Goal: Navigation & Orientation: Find specific page/section

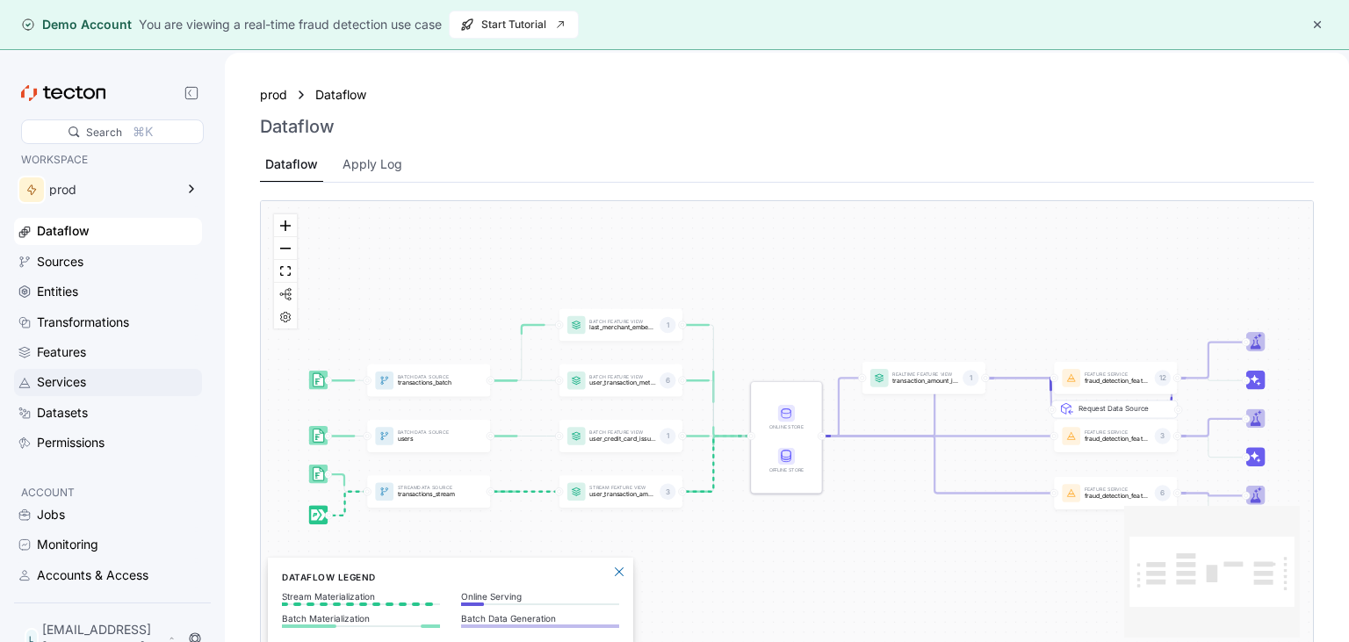
click at [91, 380] on div "Services" at bounding box center [118, 381] width 162 height 19
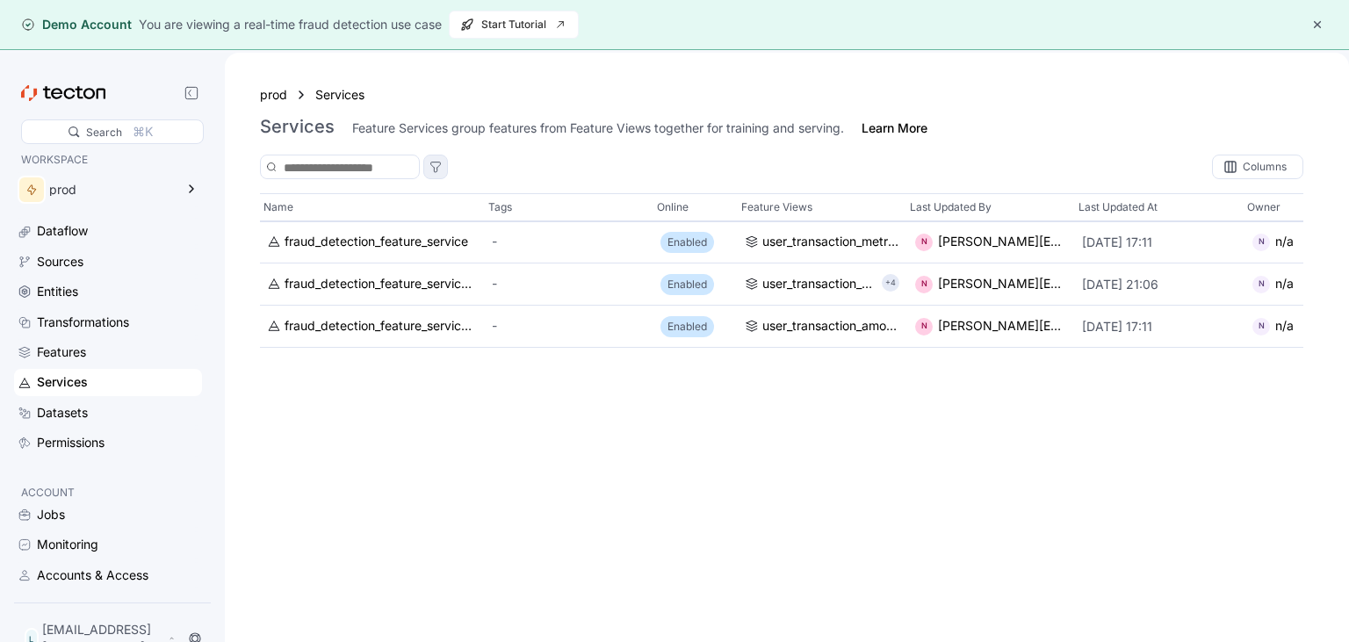
click at [453, 162] on div at bounding box center [435, 166] width 35 height 23
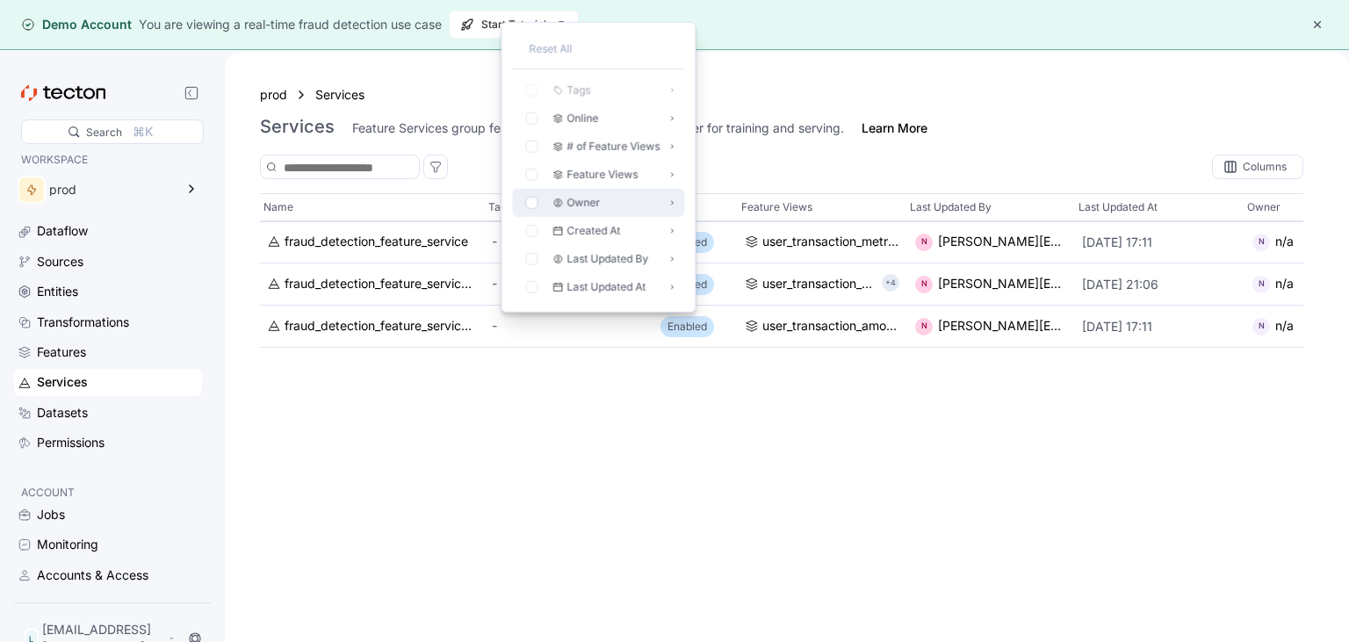
click at [533, 199] on icon at bounding box center [531, 202] width 11 height 11
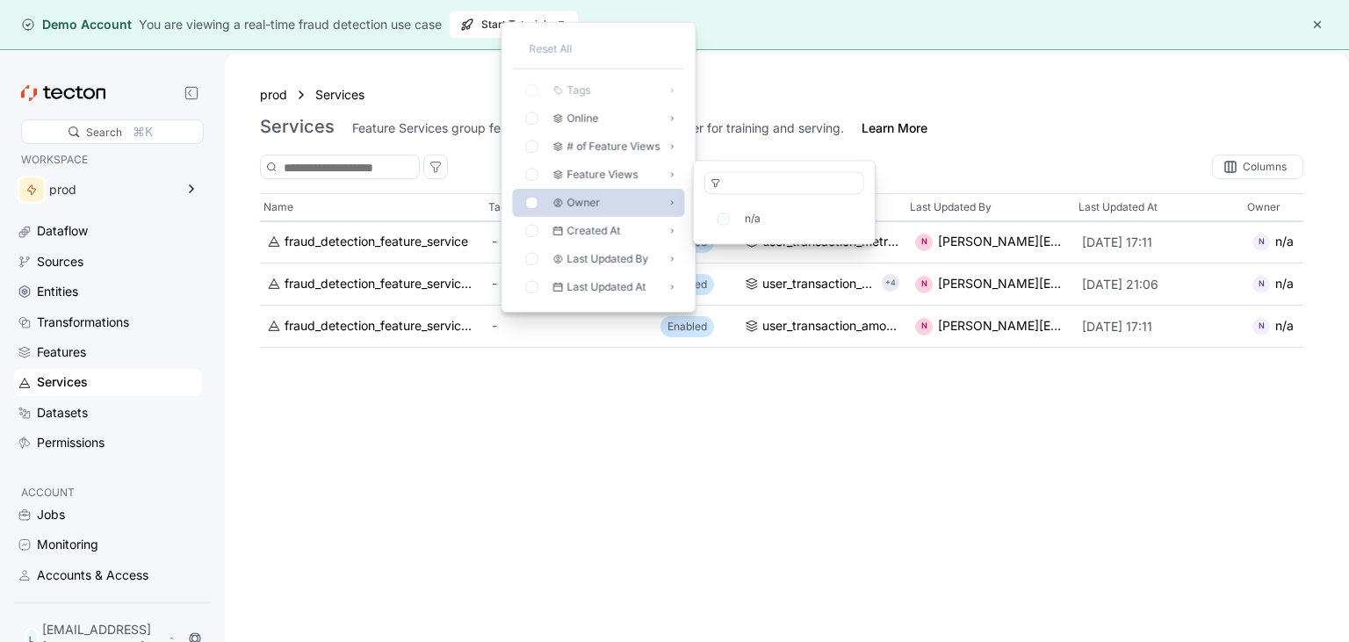
click at [531, 205] on icon at bounding box center [531, 202] width 11 height 11
click at [728, 220] on icon at bounding box center [722, 218] width 11 height 11
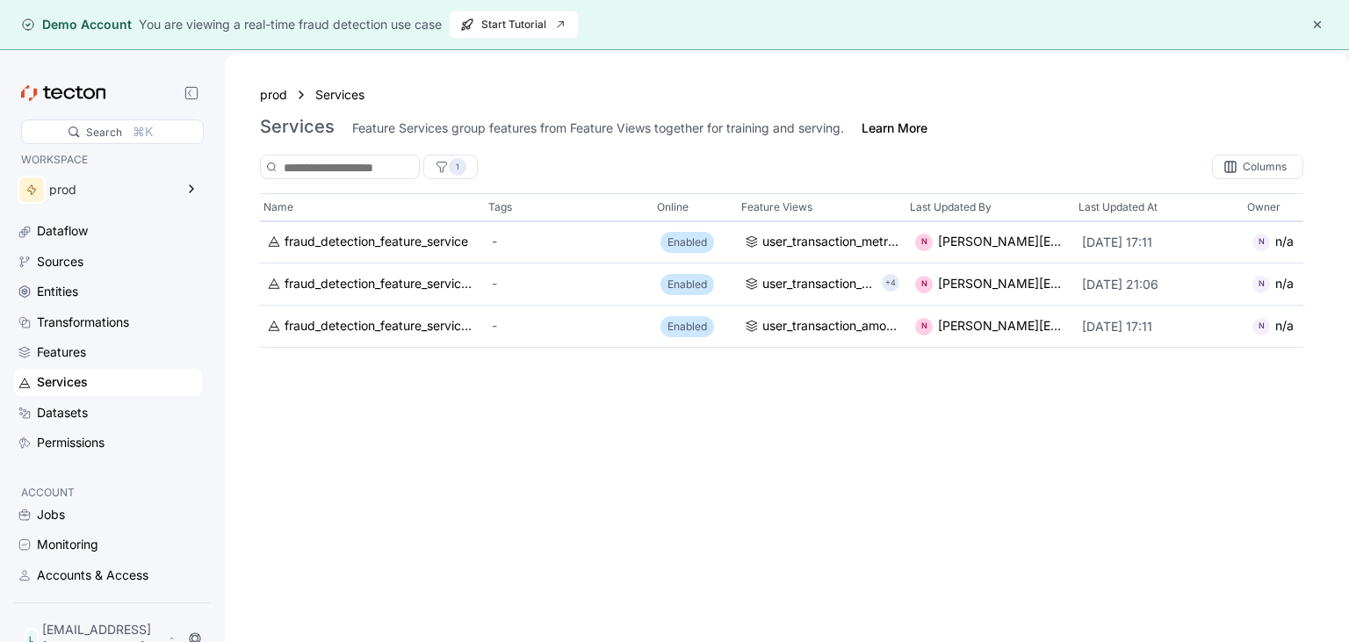
click at [752, 399] on div "Name Tags Online Feature Views Last Updated By Last Updated At Owner Created At…" at bounding box center [781, 435] width 1043 height 484
click at [466, 175] on div "1" at bounding box center [458, 167] width 18 height 18
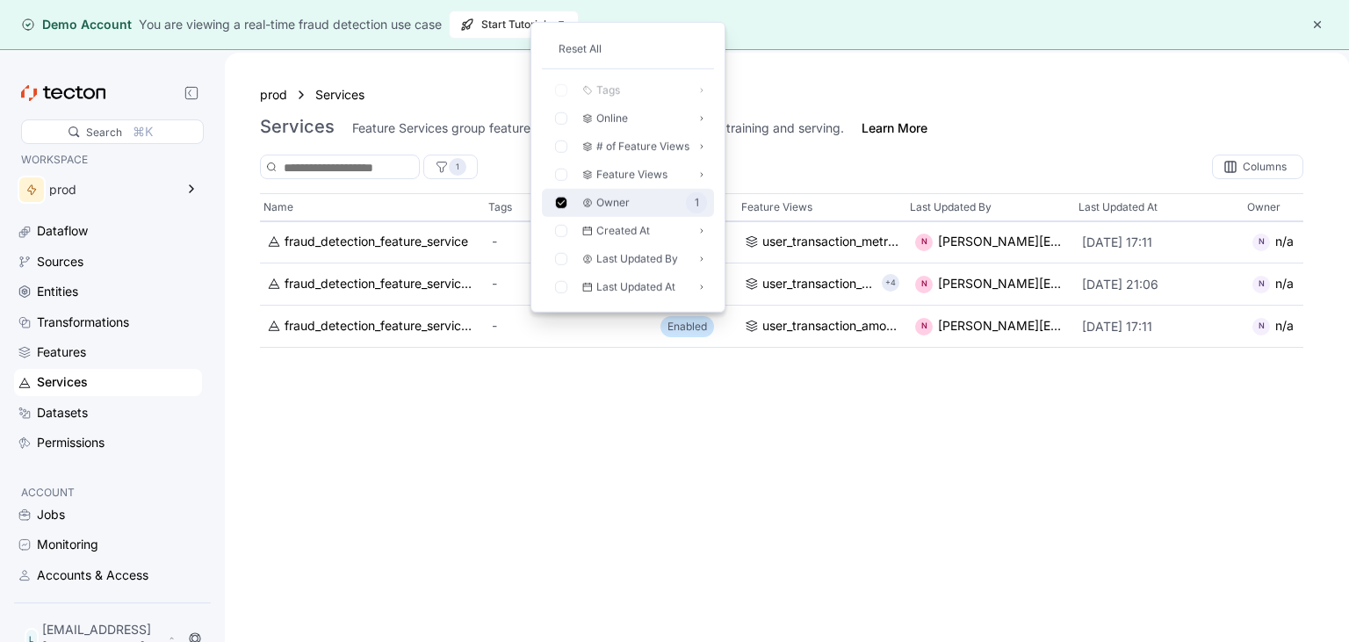
drag, startPoint x: 658, startPoint y: 205, endPoint x: 564, endPoint y: 212, distance: 94.3
click at [564, 212] on div "Owner 1" at bounding box center [628, 203] width 172 height 28
click at [559, 204] on icon at bounding box center [560, 202] width 11 height 11
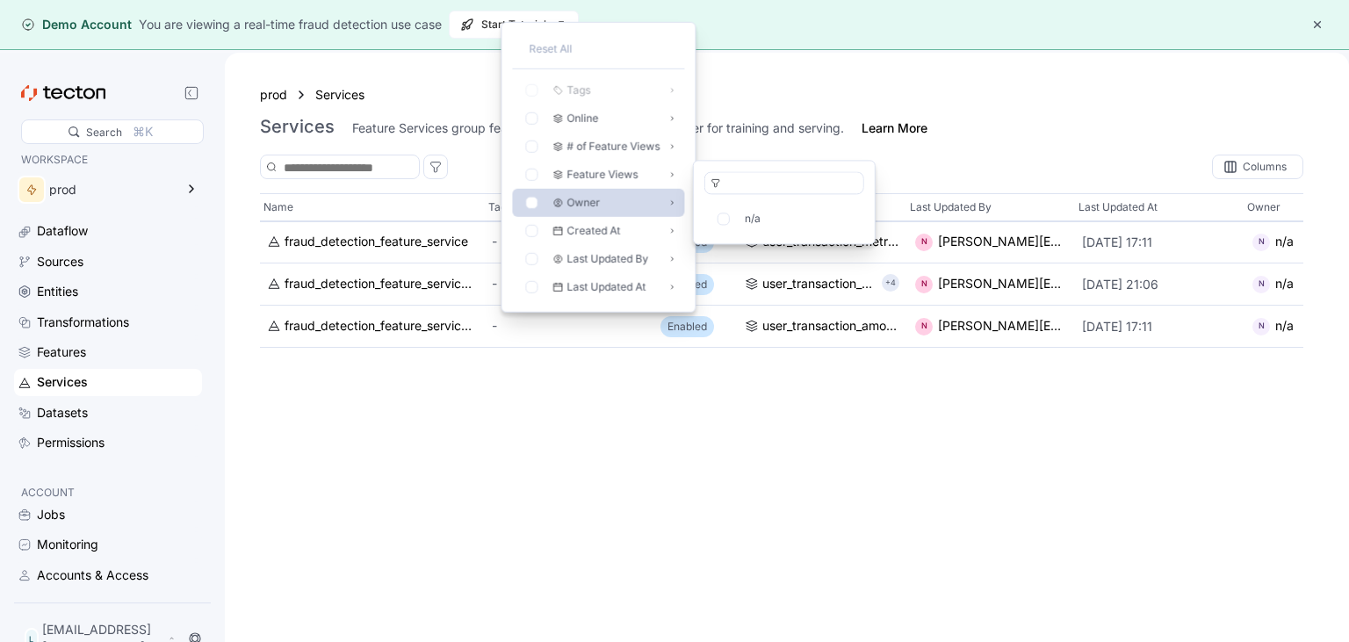
click at [543, 430] on div "Name Tags Online Feature Views Last Updated By Last Updated At Owner Created At…" at bounding box center [781, 435] width 1043 height 484
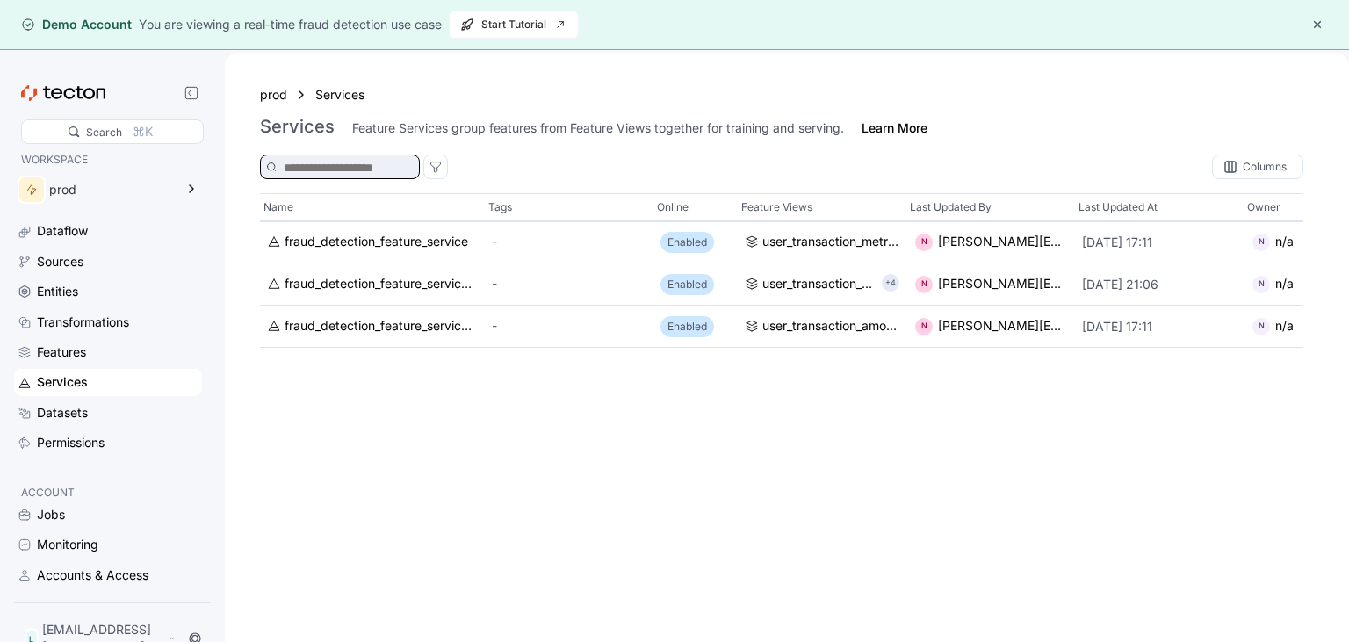
click at [397, 173] on input at bounding box center [345, 167] width 123 height 19
type input "*****"
click at [1285, 166] on div "Columns" at bounding box center [1264, 167] width 44 height 11
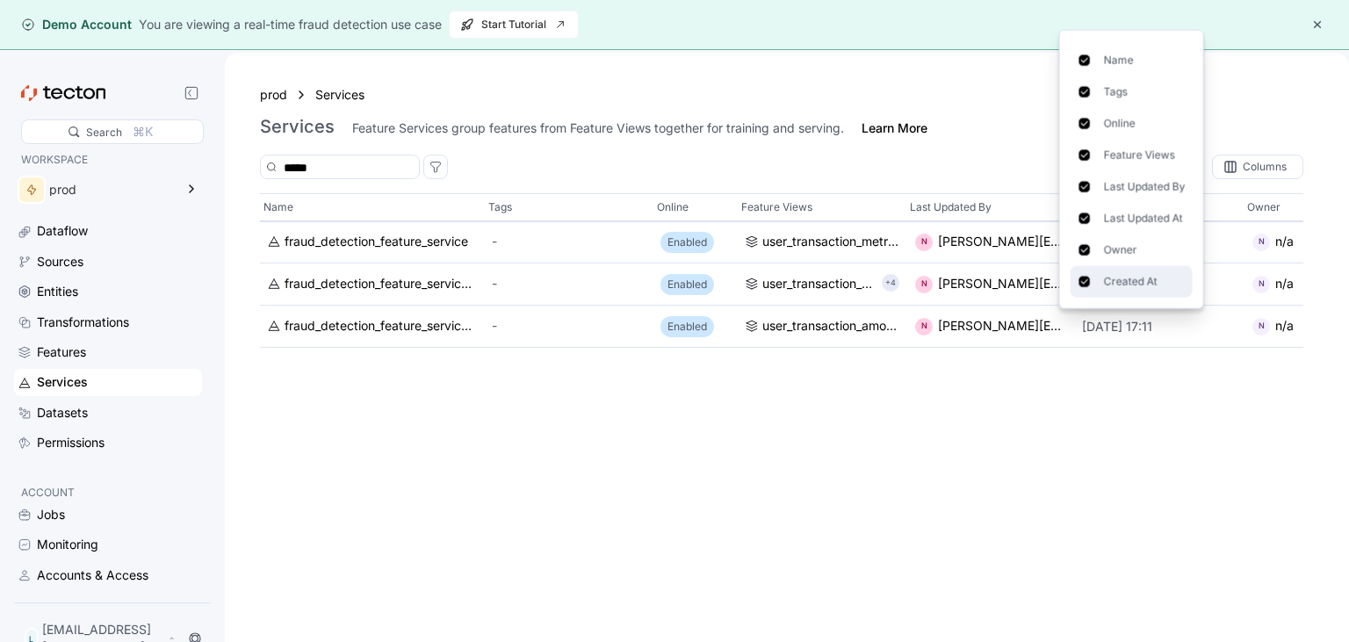
click at [1112, 284] on p "Created At" at bounding box center [1131, 282] width 54 height 18
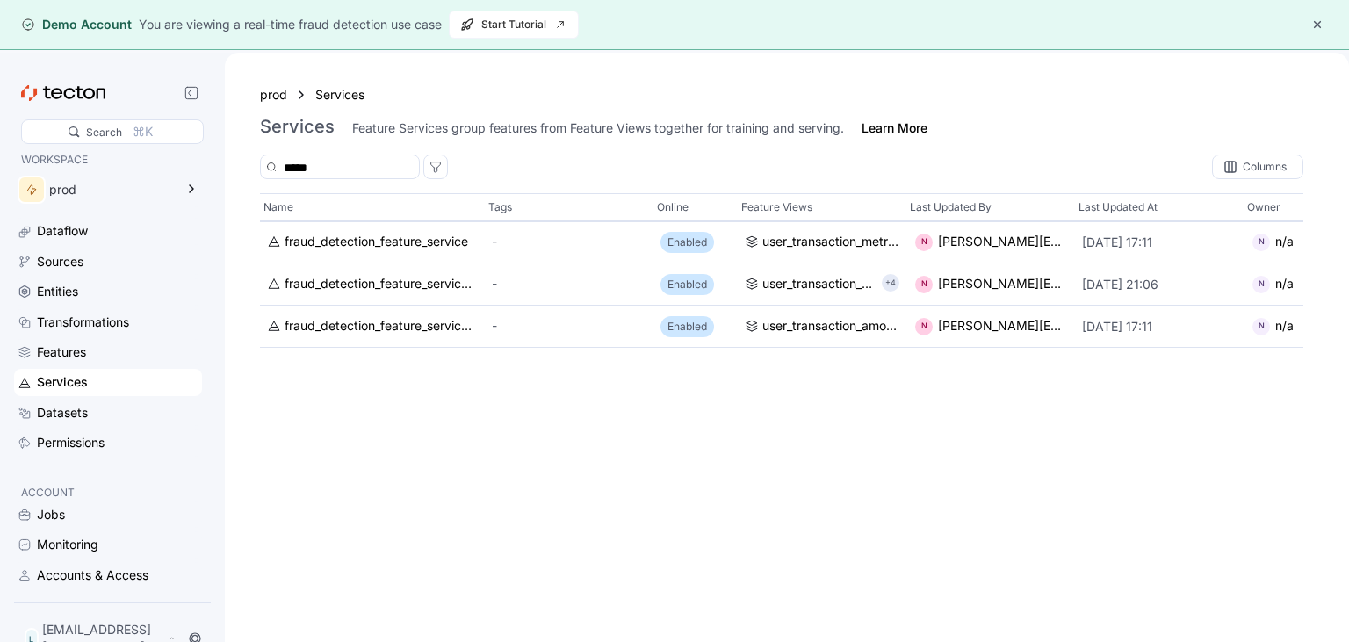
click at [997, 493] on div "Name Tags Online Feature Views Last Updated By Last Updated At Owner fraud_dete…" at bounding box center [781, 435] width 1043 height 484
click at [111, 410] on div "Datasets" at bounding box center [118, 412] width 162 height 19
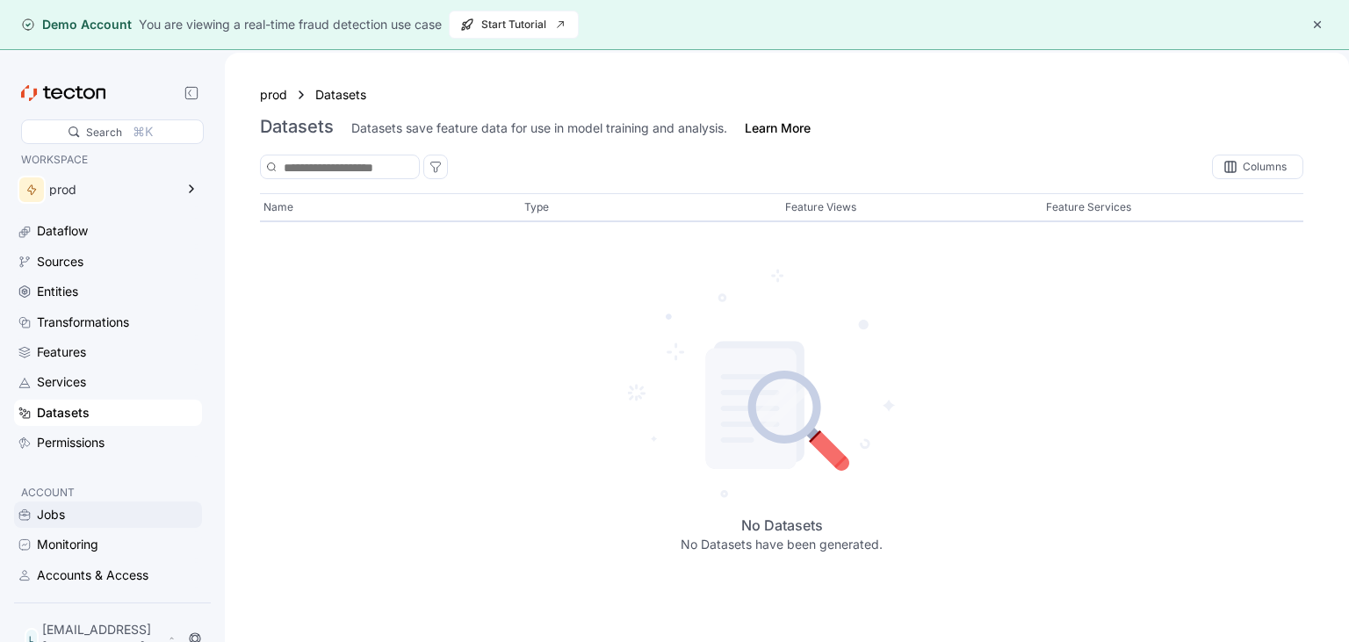
click at [104, 524] on div "Jobs" at bounding box center [118, 514] width 162 height 19
